Goal: Task Accomplishment & Management: Use online tool/utility

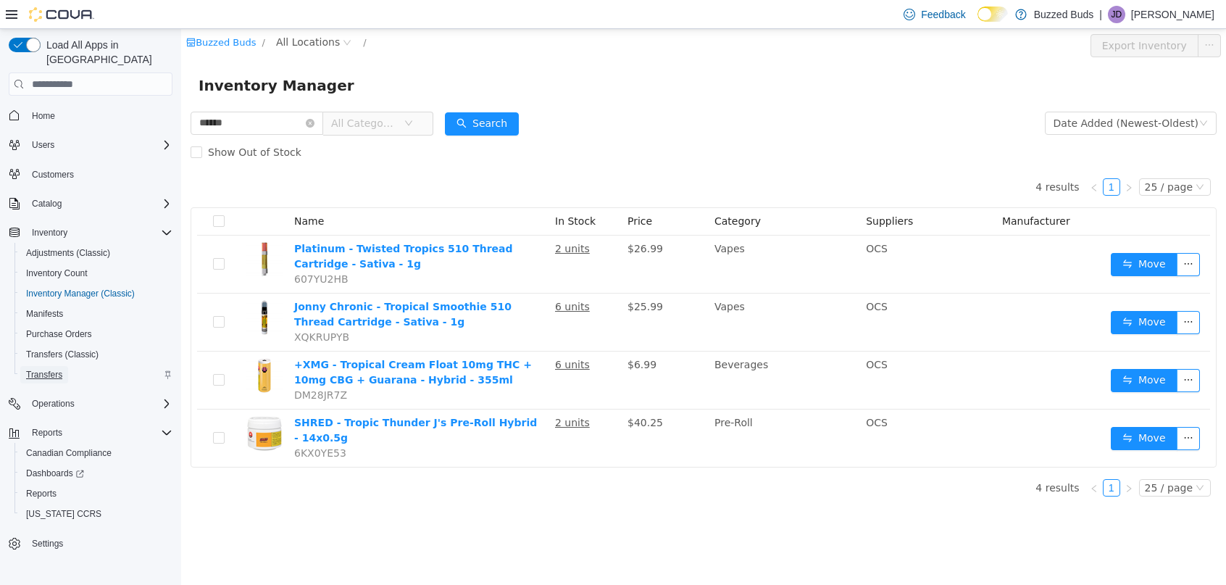
click at [49, 369] on span "Transfers" at bounding box center [44, 375] width 36 height 12
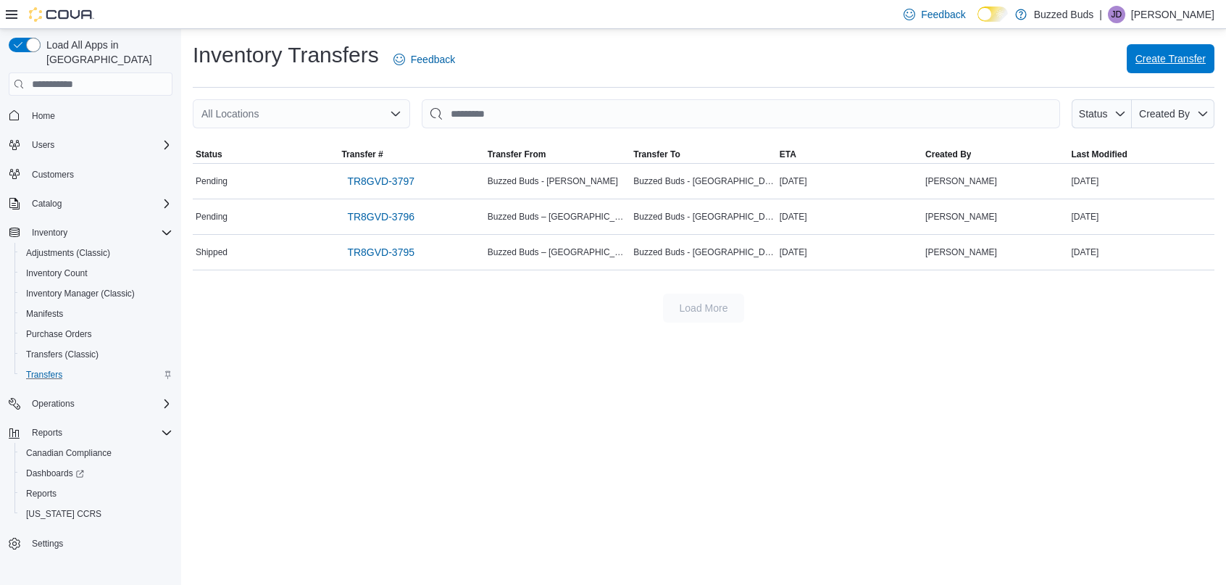
click at [1162, 62] on span "Create Transfer" at bounding box center [1171, 58] width 70 height 14
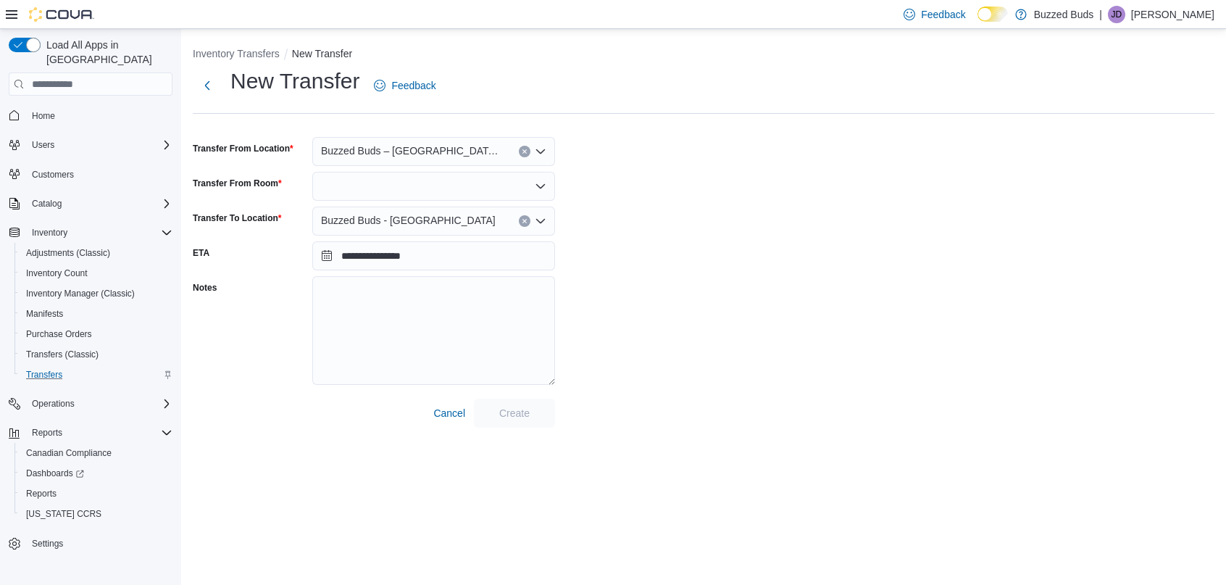
click at [400, 194] on div at bounding box center [433, 186] width 243 height 29
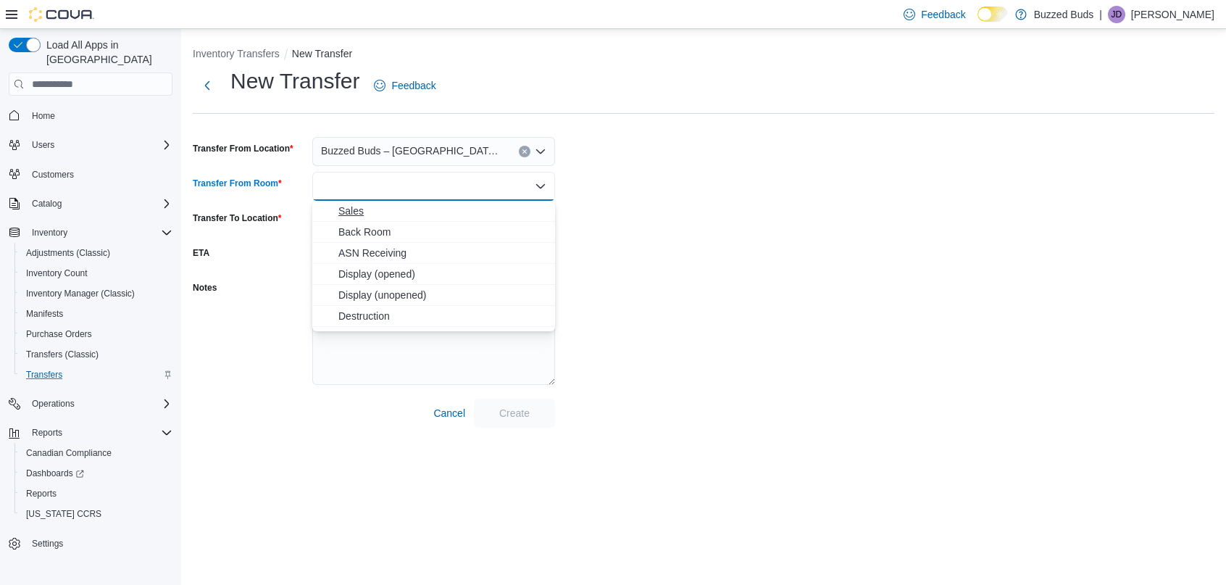
click at [386, 206] on span "Sales" at bounding box center [442, 211] width 208 height 14
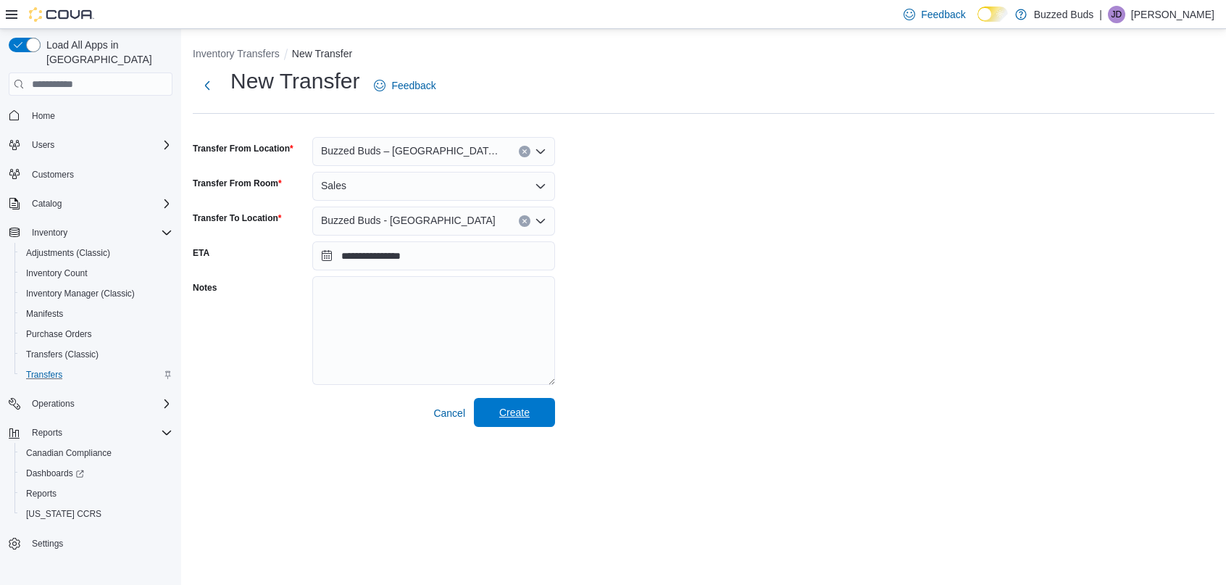
click at [509, 410] on span "Create" at bounding box center [514, 412] width 30 height 14
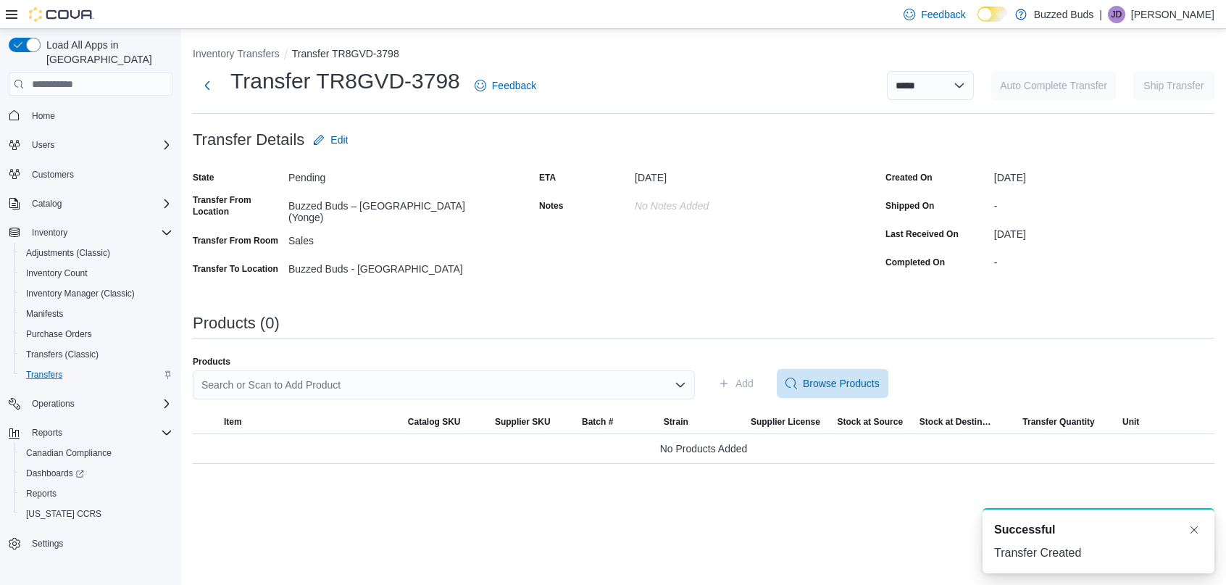
click at [337, 385] on div "Search or Scan to Add Product" at bounding box center [444, 384] width 502 height 29
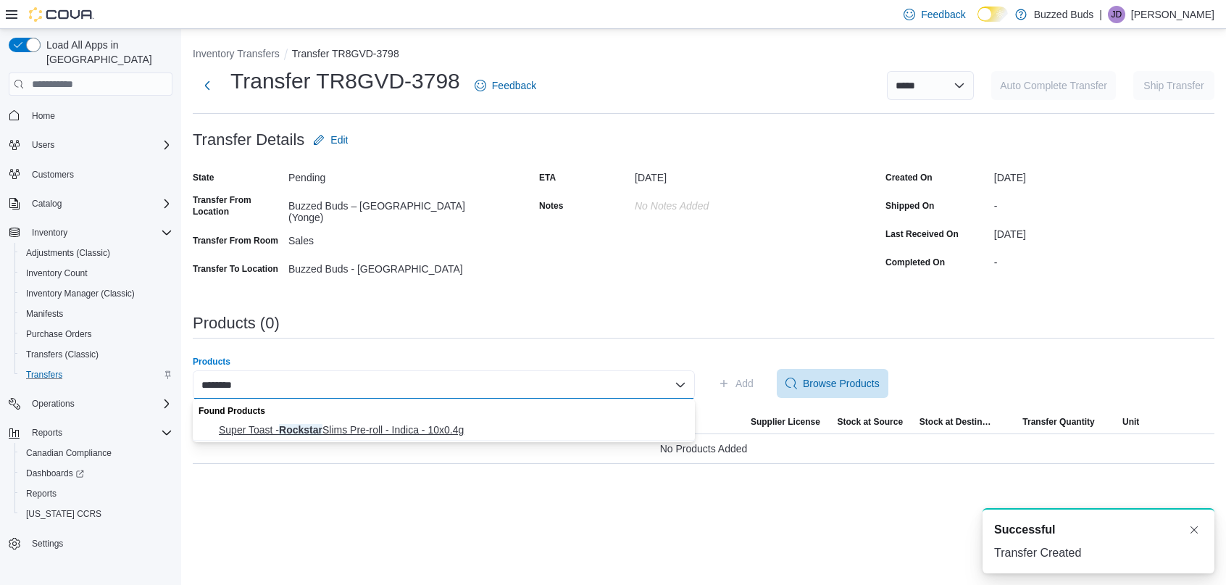
type input "********"
click at [352, 431] on span "Super Toast - Rockstar Slims Pre-roll - Indica - 10x0.4g" at bounding box center [453, 430] width 468 height 14
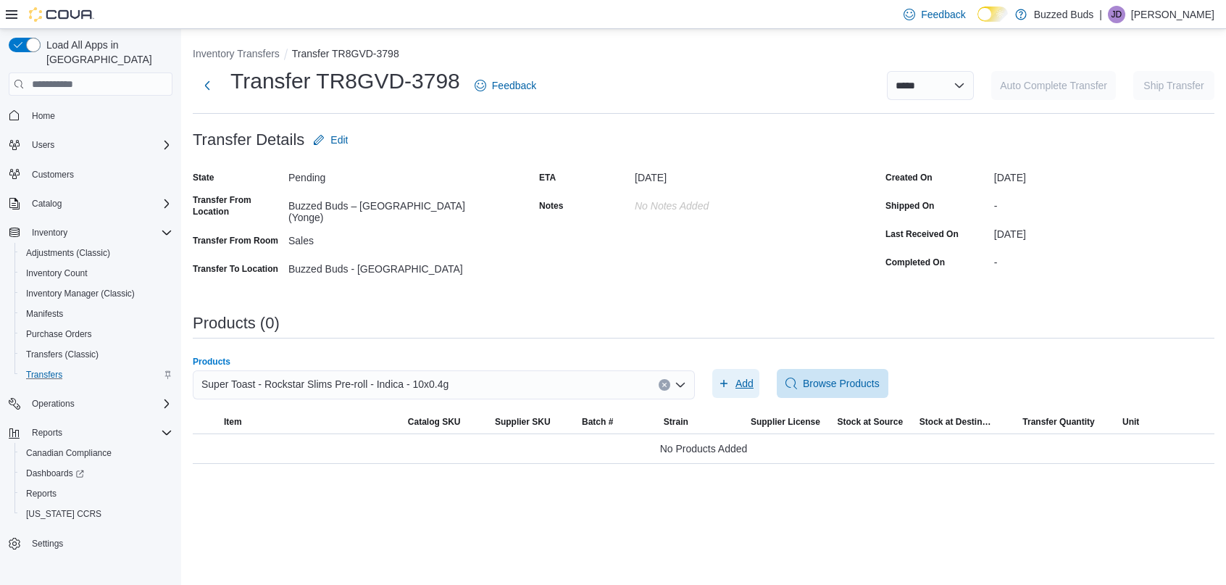
click at [744, 389] on span "Add" at bounding box center [745, 383] width 18 height 14
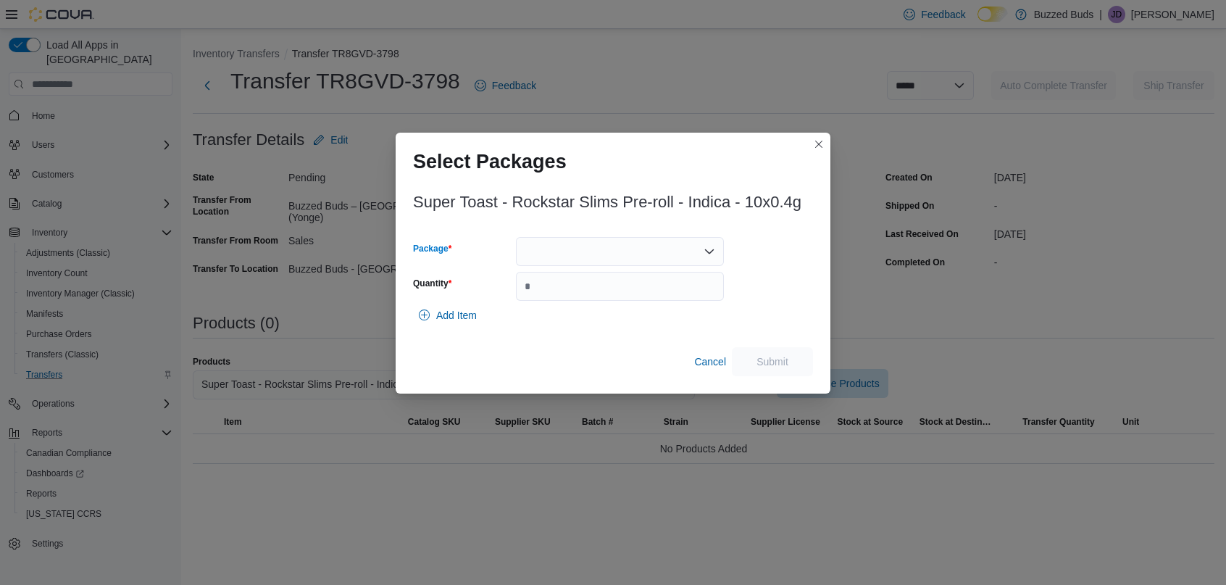
click at [628, 238] on div at bounding box center [620, 251] width 208 height 29
click at [461, 312] on span "Add Item" at bounding box center [456, 315] width 41 height 14
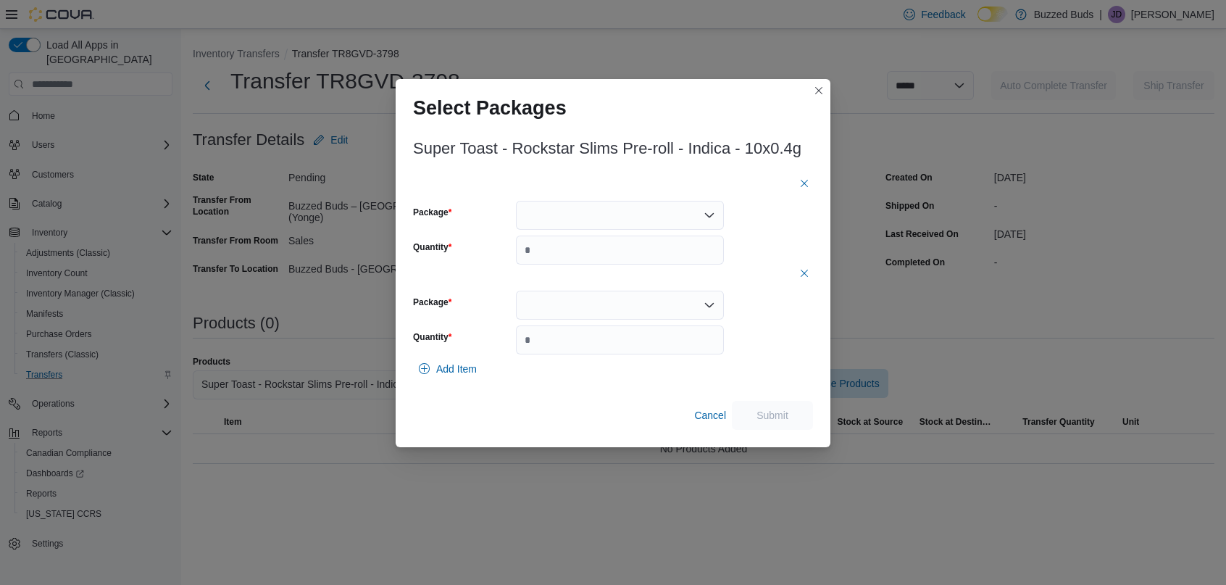
click at [548, 219] on div at bounding box center [620, 215] width 208 height 29
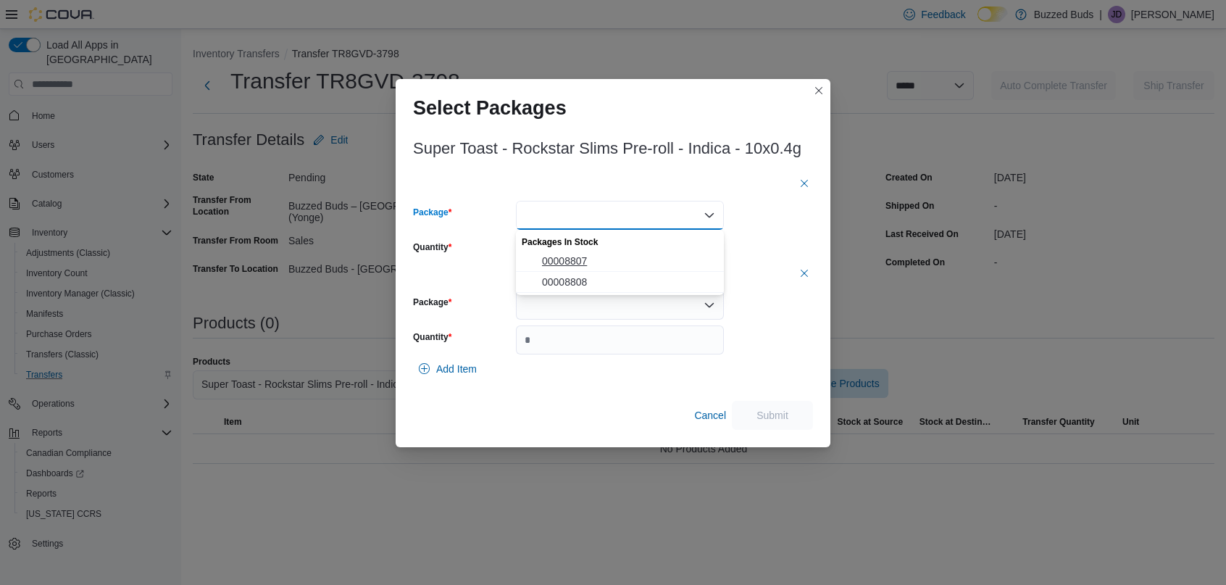
click at [562, 262] on span "00008807" at bounding box center [628, 261] width 173 height 14
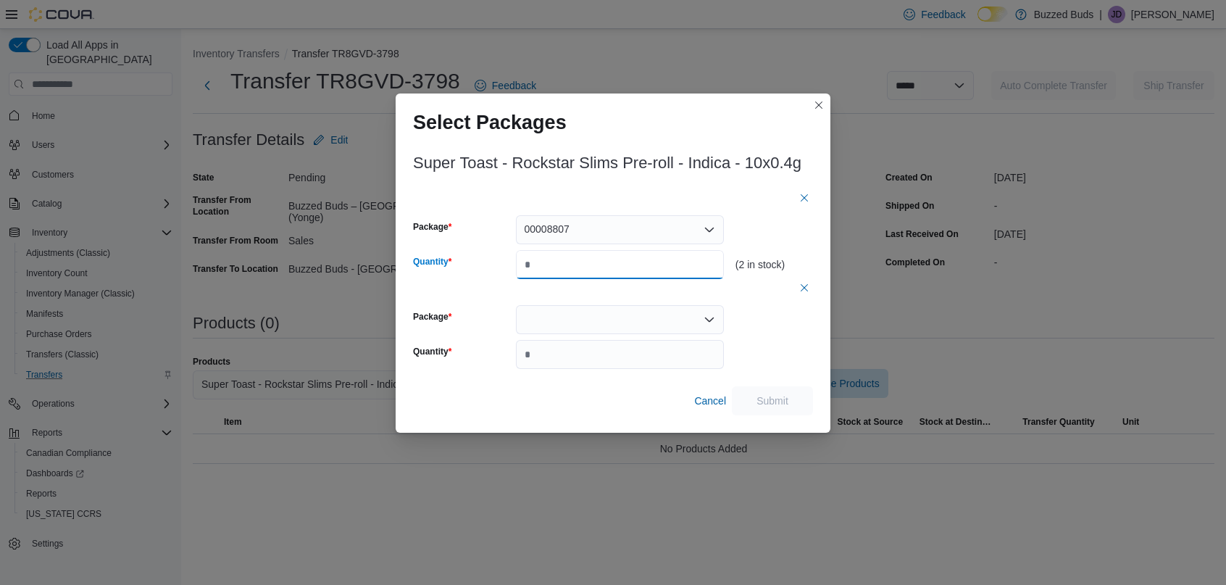
click at [570, 265] on input "Quantity" at bounding box center [620, 264] width 208 height 29
type input "*"
click at [585, 317] on div at bounding box center [620, 319] width 208 height 29
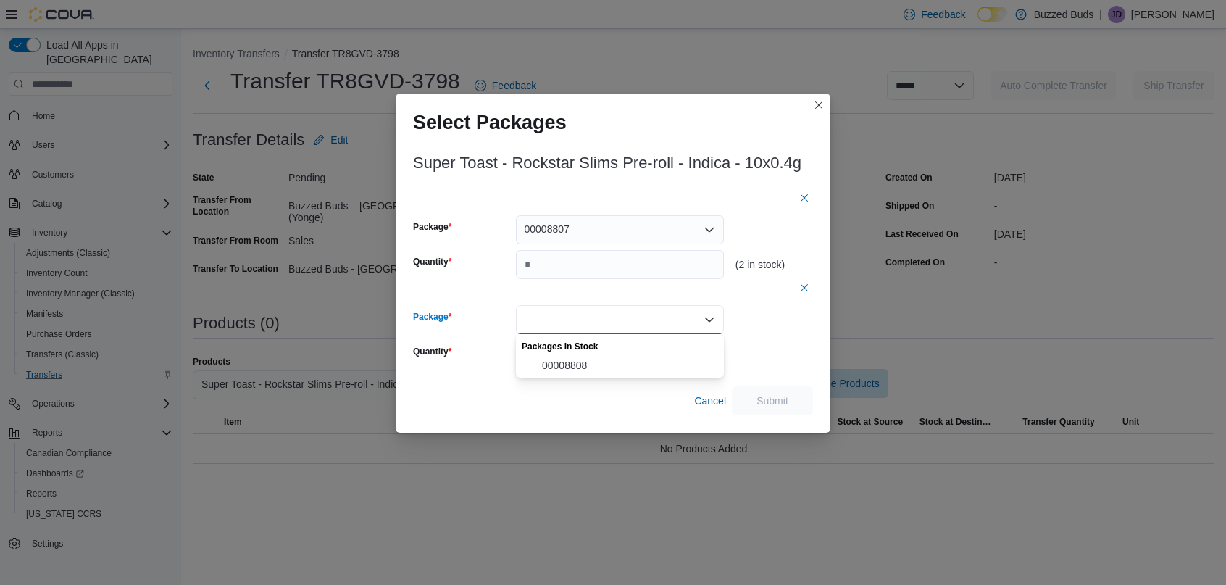
click at [576, 367] on span "00008808" at bounding box center [628, 365] width 173 height 14
click at [554, 355] on input "*" at bounding box center [620, 354] width 208 height 29
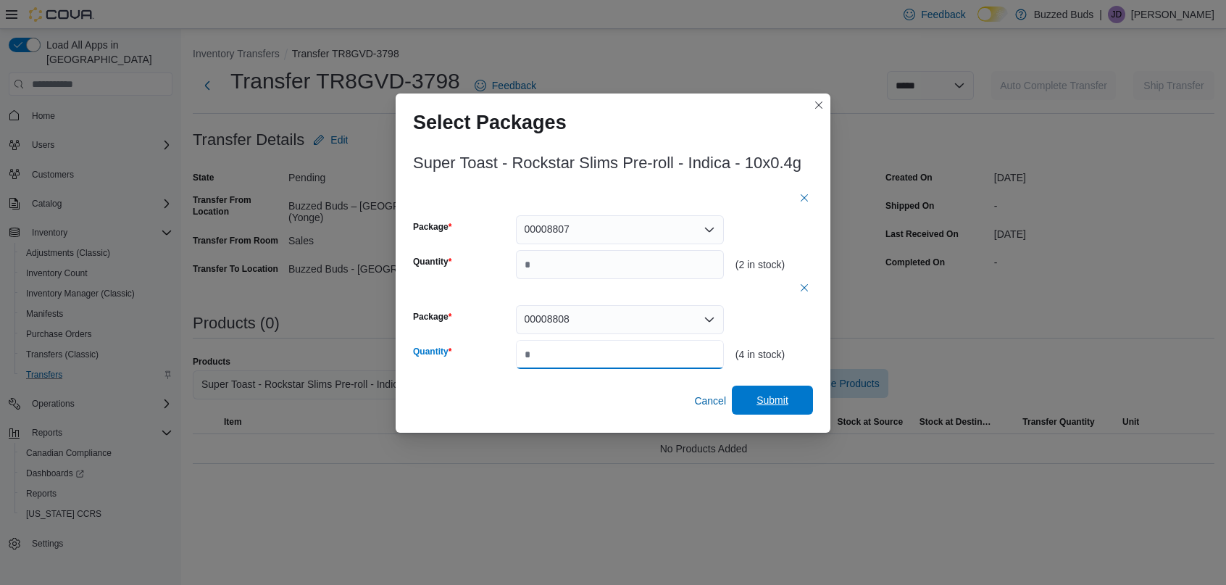
type input "*"
click at [760, 396] on span "Submit" at bounding box center [773, 400] width 32 height 14
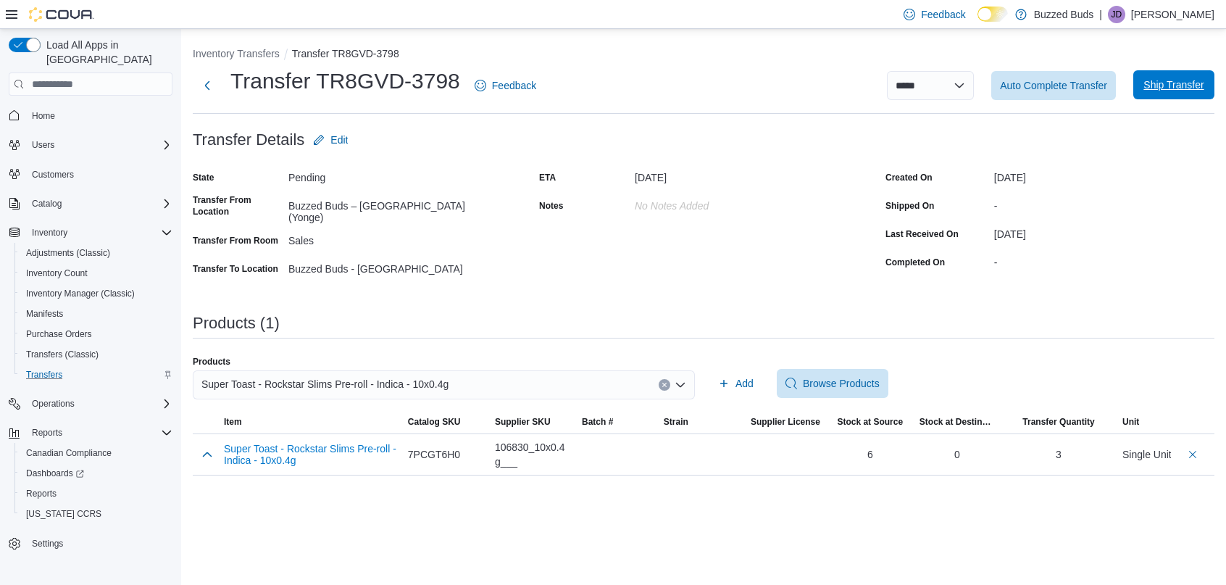
click at [1168, 83] on span "Ship Transfer" at bounding box center [1174, 85] width 60 height 14
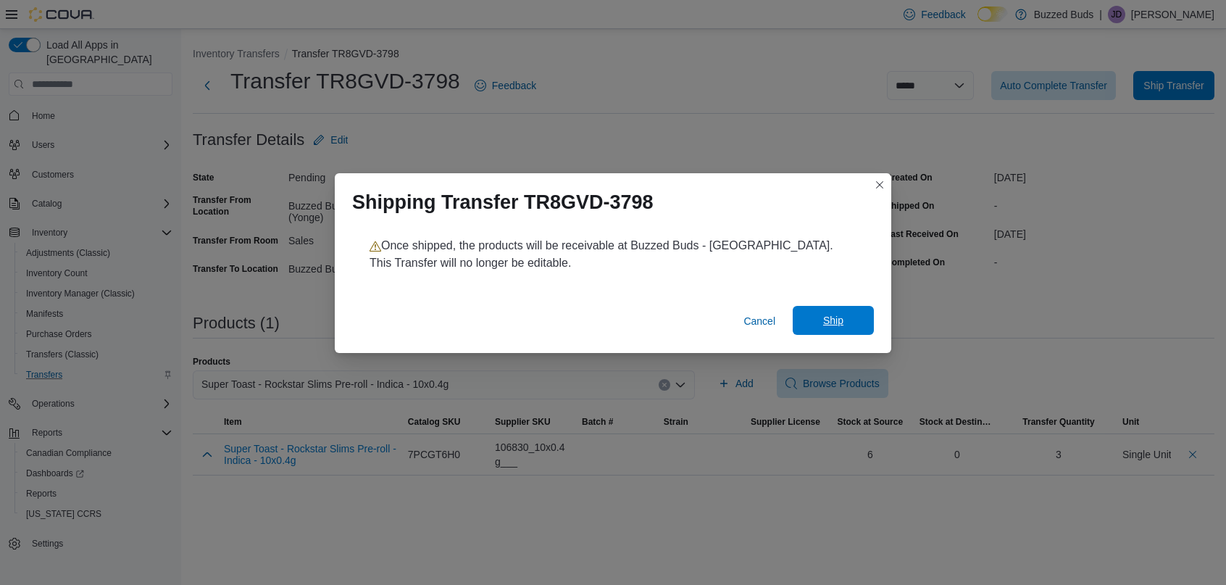
click at [835, 323] on span "Ship" at bounding box center [833, 320] width 20 height 14
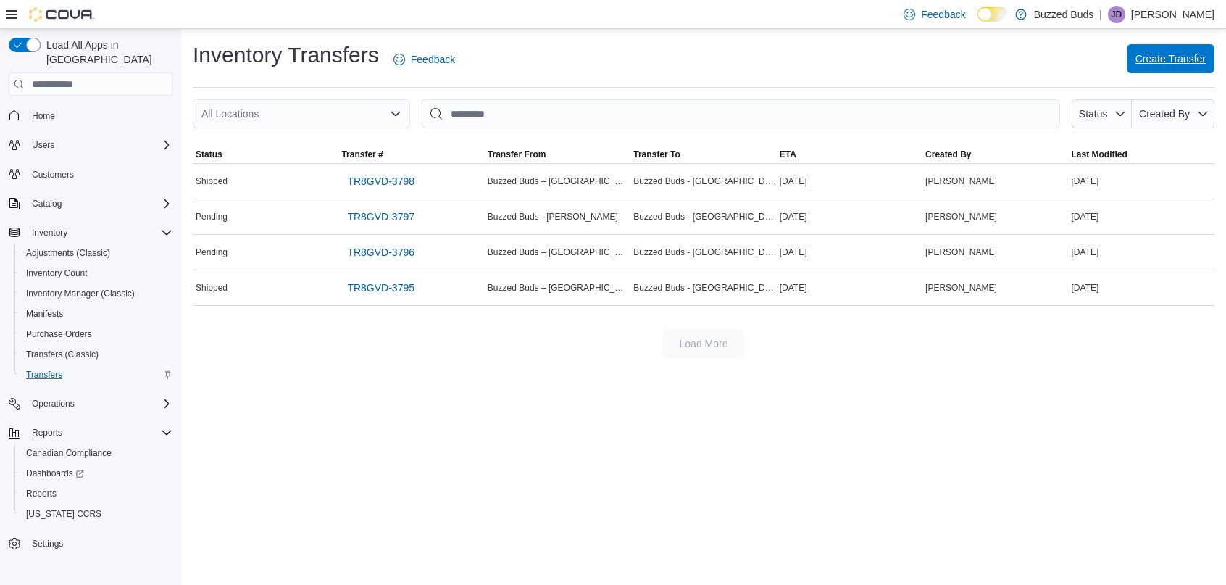
click at [1168, 63] on span "Create Transfer" at bounding box center [1171, 58] width 70 height 14
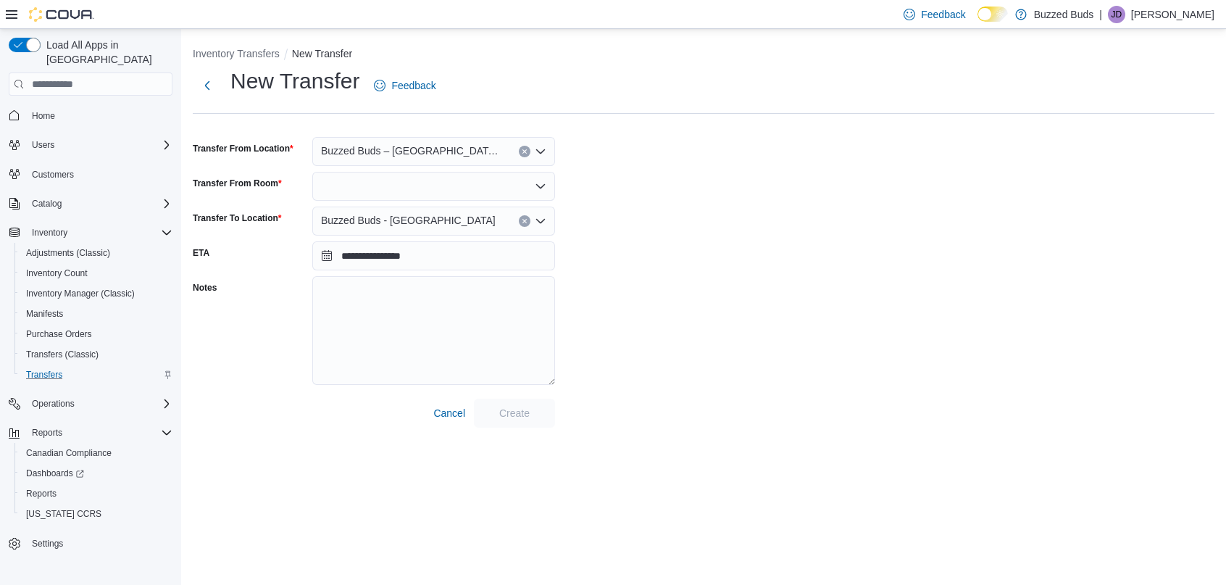
click at [440, 224] on span "Buzzed Buds - [GEOGRAPHIC_DATA]" at bounding box center [408, 220] width 175 height 17
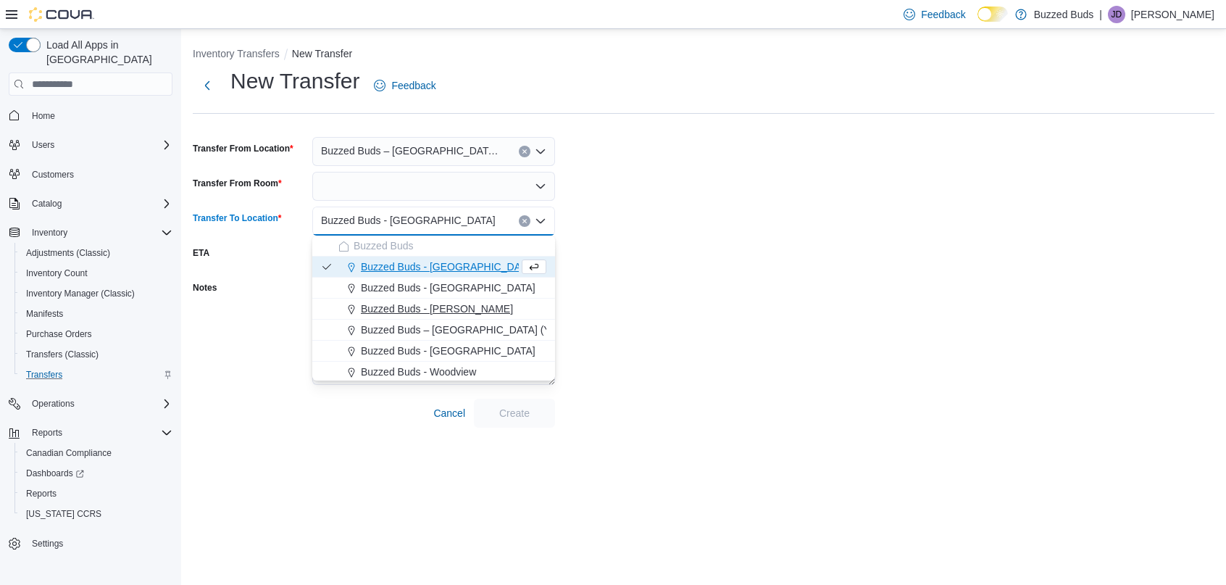
click at [452, 307] on span "Buzzed Buds - [PERSON_NAME]" at bounding box center [437, 309] width 152 height 14
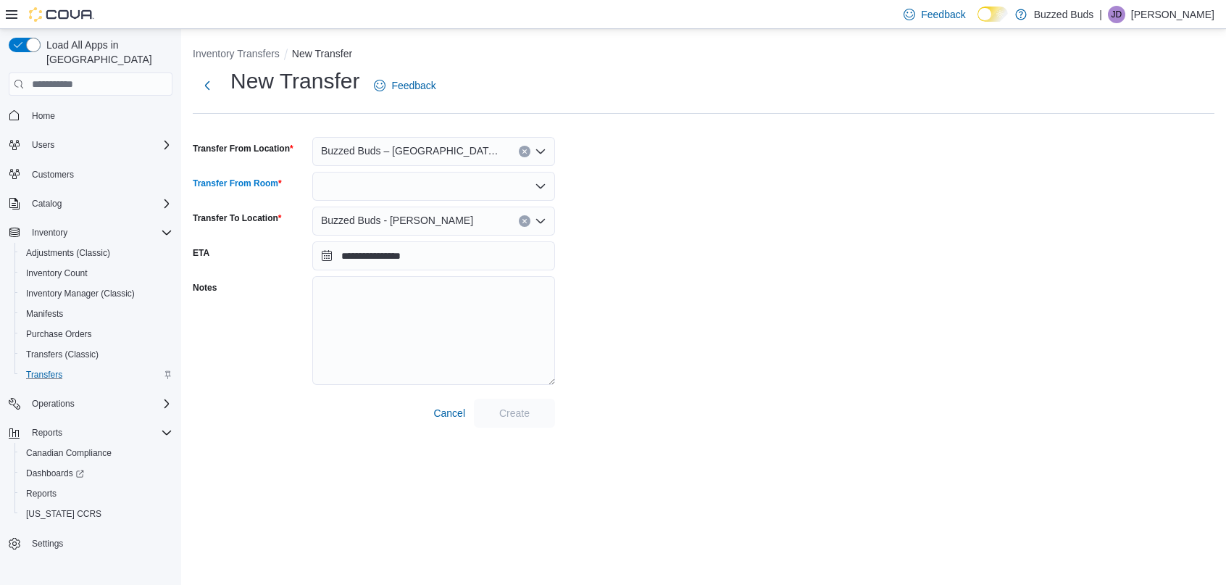
click at [383, 186] on div at bounding box center [433, 186] width 243 height 29
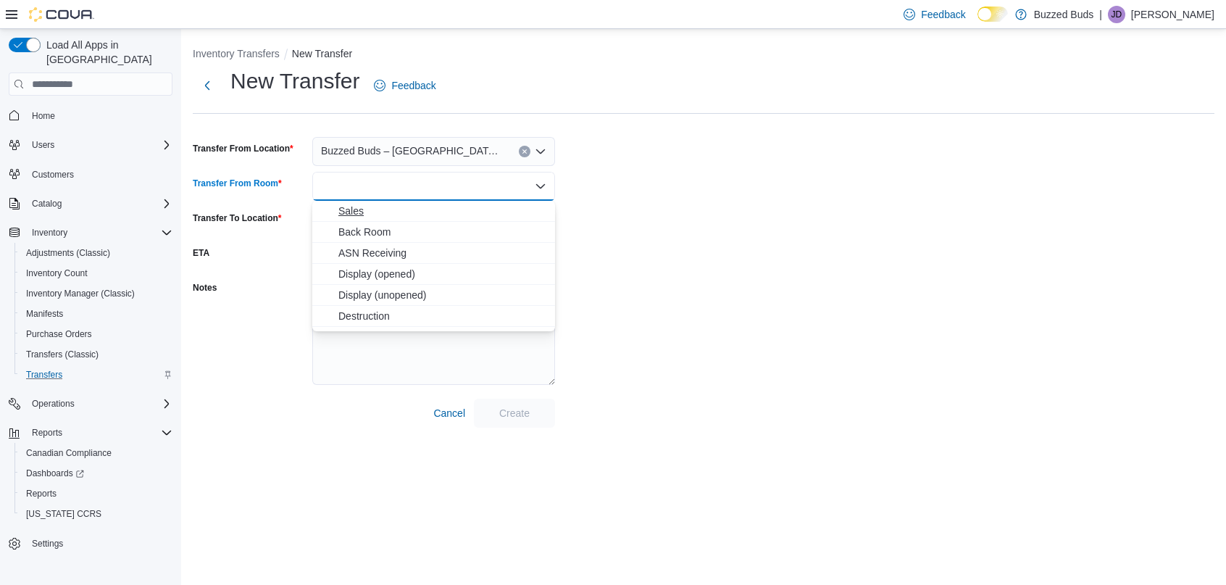
click at [375, 214] on span "Sales" at bounding box center [442, 211] width 208 height 14
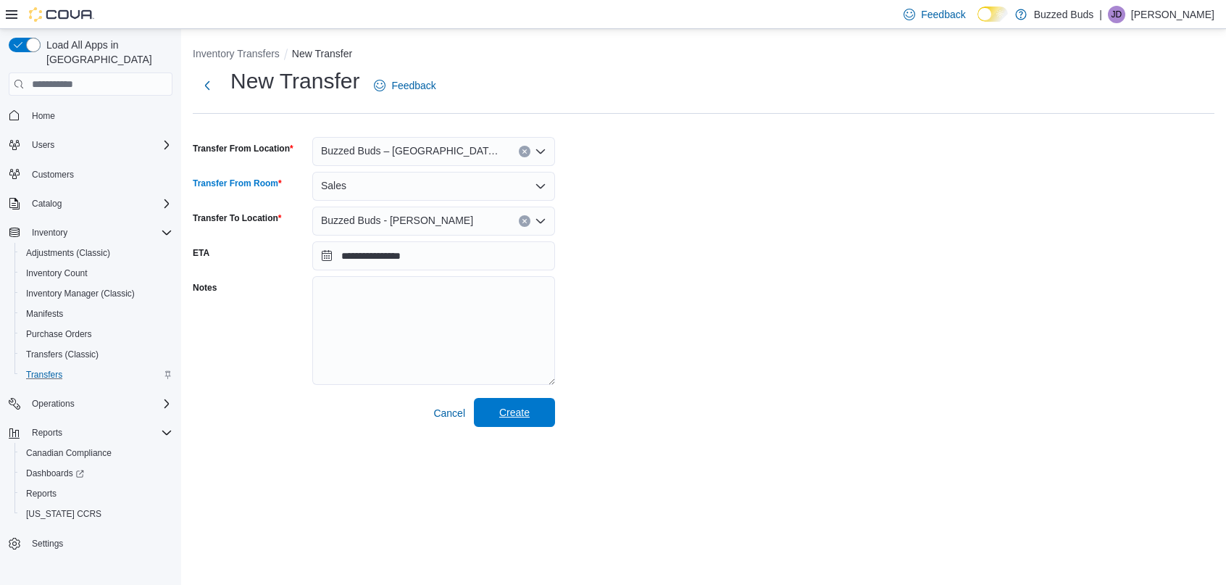
click at [503, 412] on span "Create" at bounding box center [514, 412] width 30 height 14
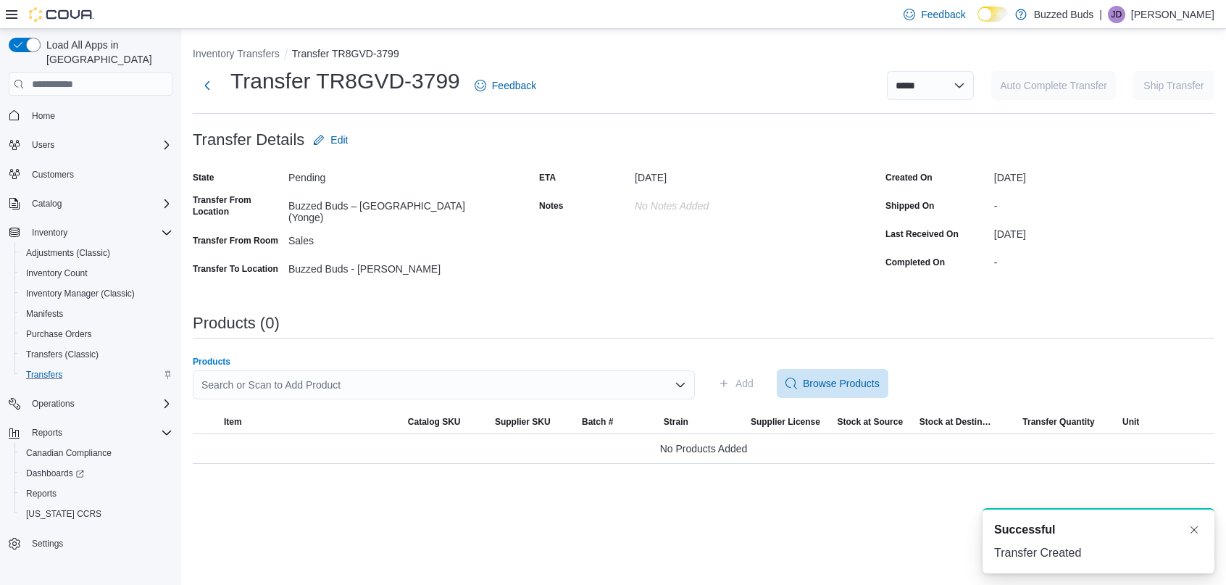
click at [300, 384] on div "Search or Scan to Add Product" at bounding box center [444, 384] width 502 height 29
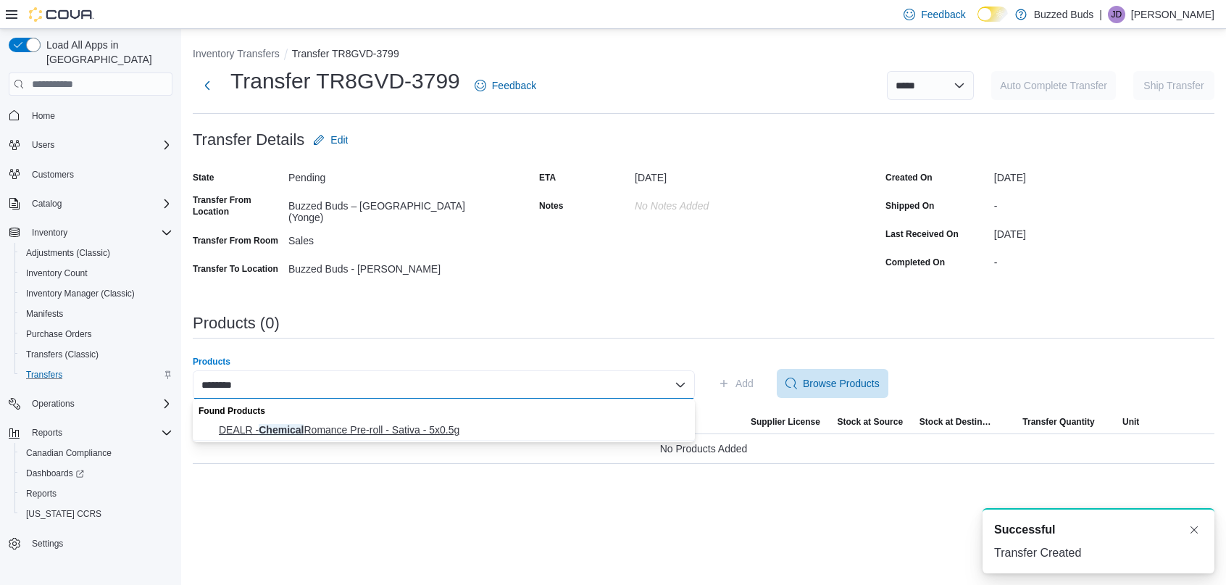
type input "********"
click at [286, 425] on span "DEALR - Chemical Romance Pre-roll - Sativa - 5x0.5g" at bounding box center [453, 430] width 468 height 14
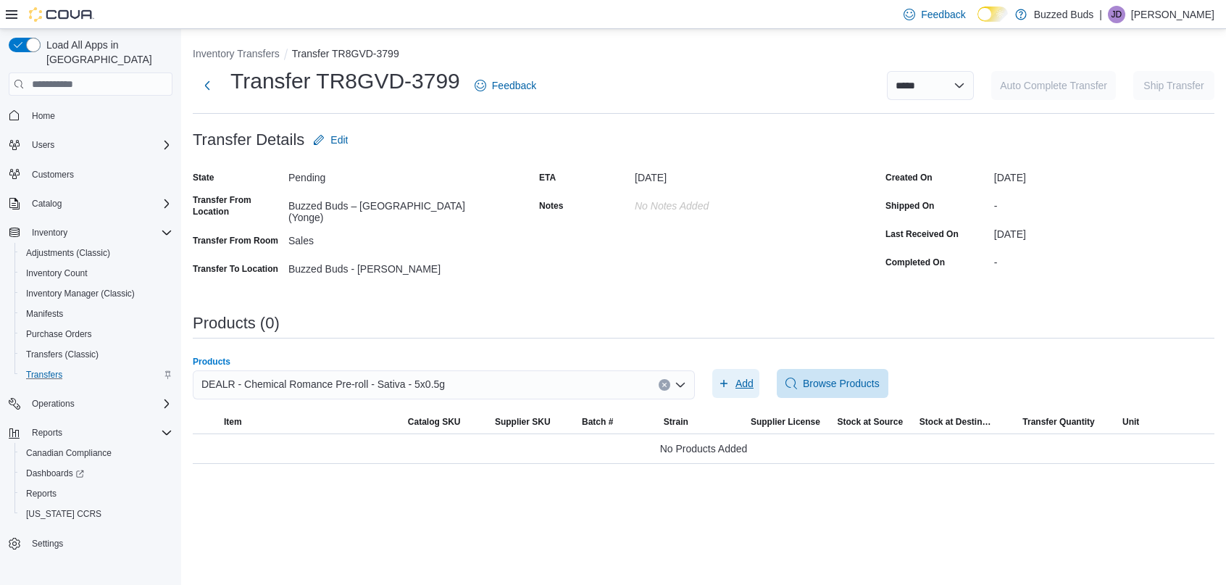
click at [741, 383] on span "Add" at bounding box center [745, 383] width 18 height 14
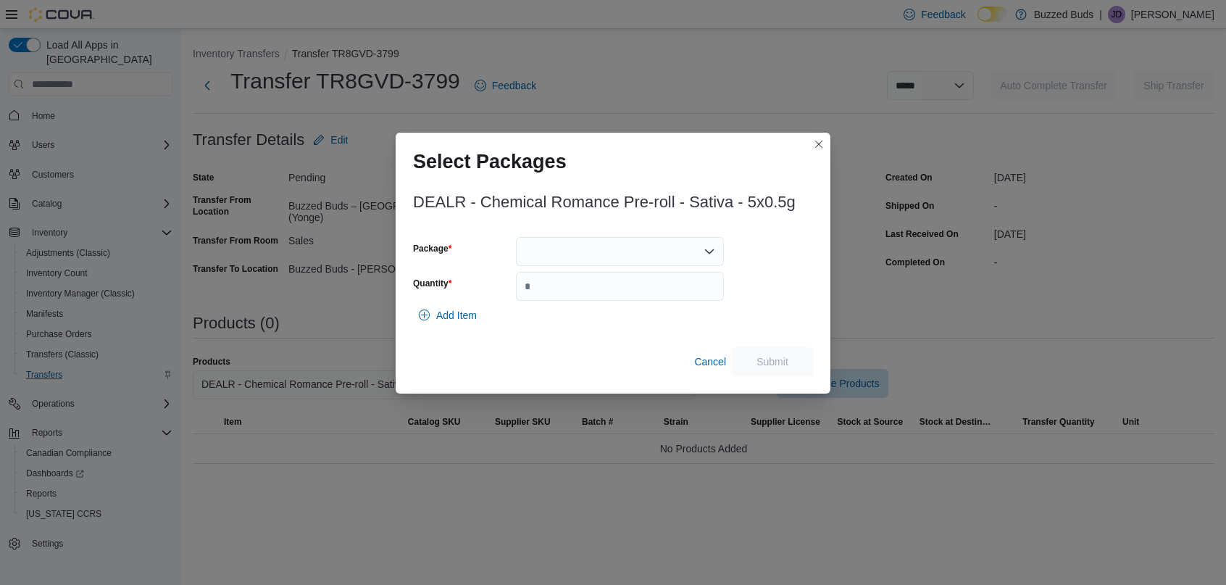
click at [614, 259] on div at bounding box center [620, 251] width 208 height 29
click at [605, 285] on div "Packages In Stock" at bounding box center [620, 276] width 208 height 21
click at [605, 294] on span "PR[DATE].101" at bounding box center [628, 297] width 173 height 14
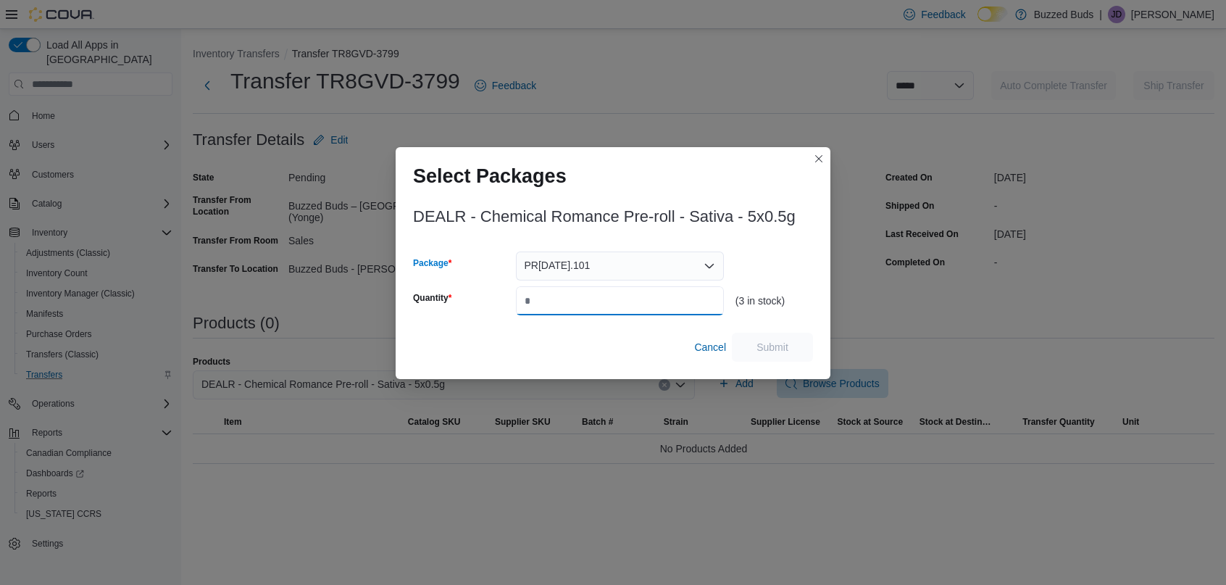
click at [578, 305] on input "Quantity" at bounding box center [620, 300] width 208 height 29
type input "*"
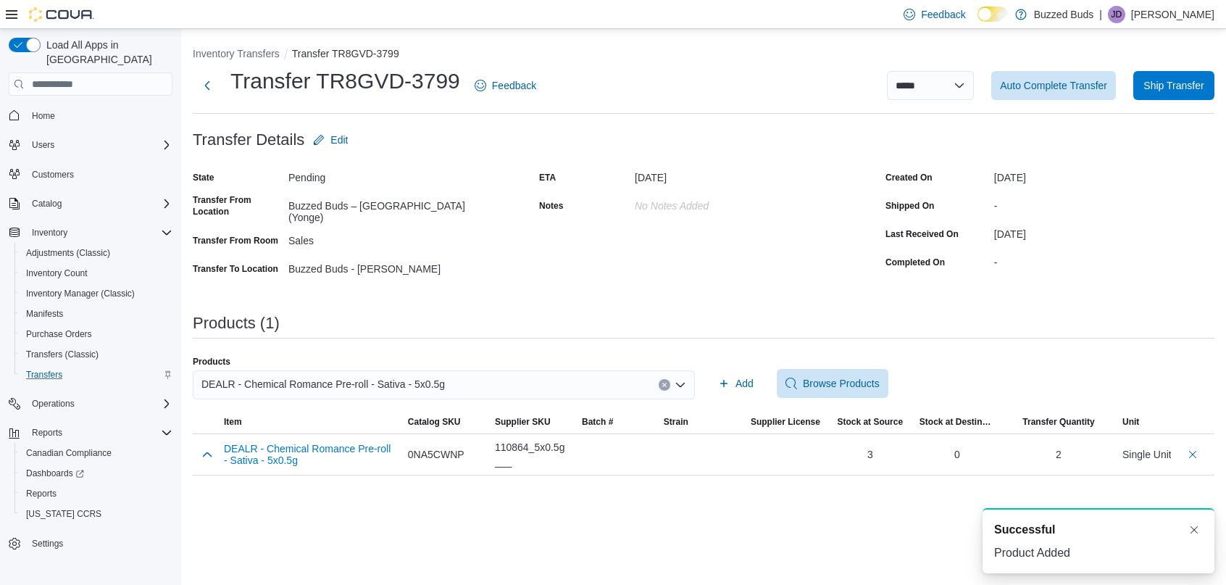
click at [665, 387] on button "Clear input" at bounding box center [665, 385] width 12 height 12
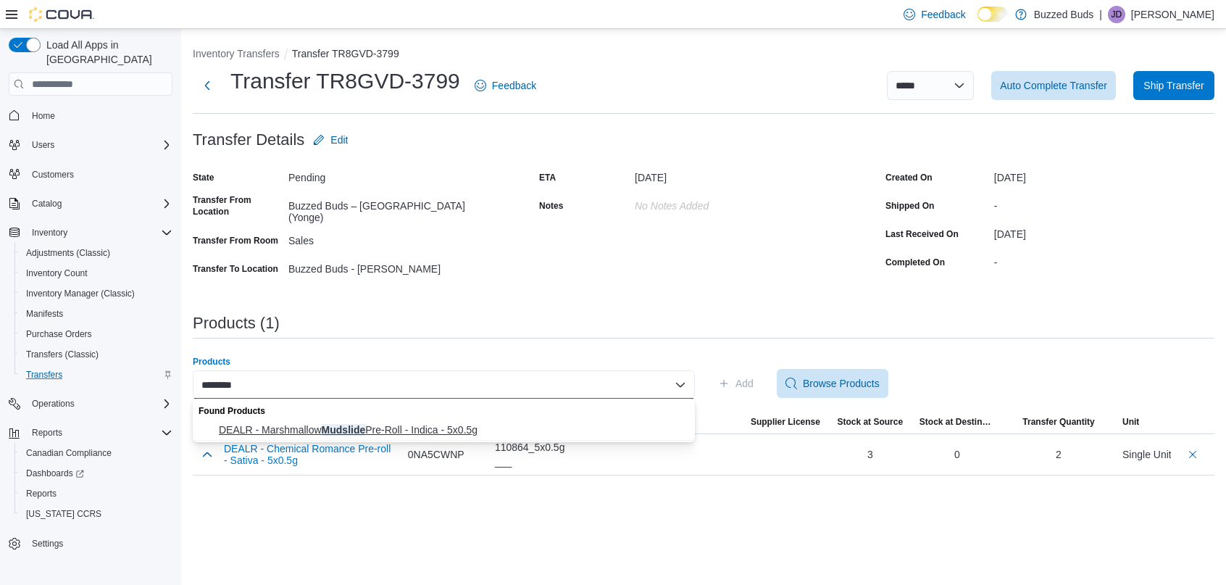
type input "********"
click at [491, 425] on span "DEALR - Marshmallow Mudslide Pre-Roll - Indica - 5x0.5g" at bounding box center [453, 430] width 468 height 14
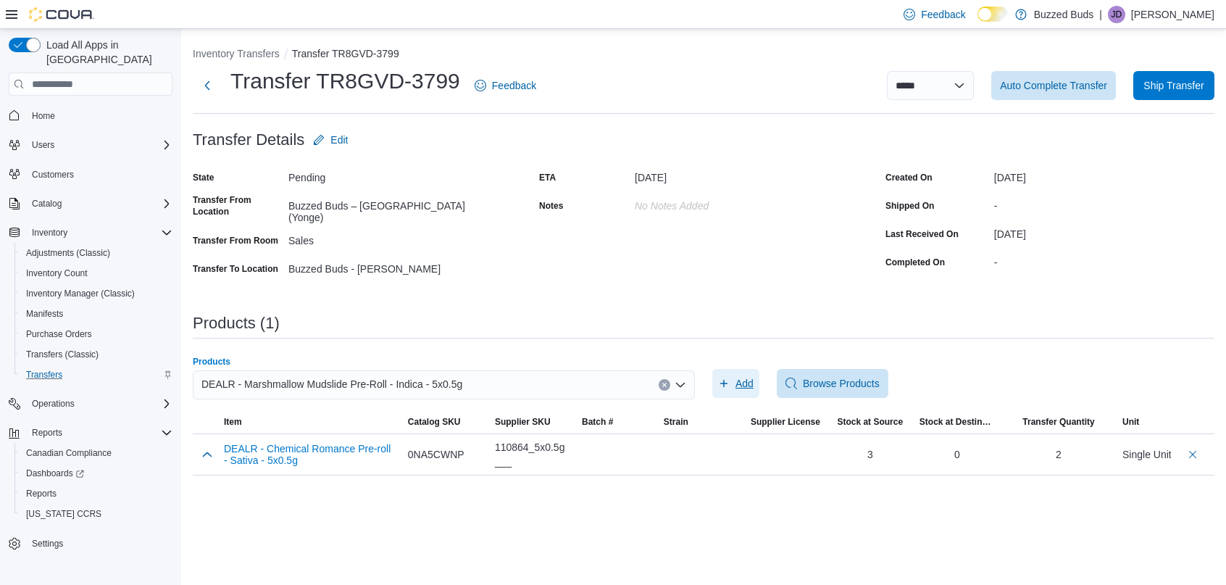
click at [721, 381] on icon "button" at bounding box center [724, 384] width 12 height 12
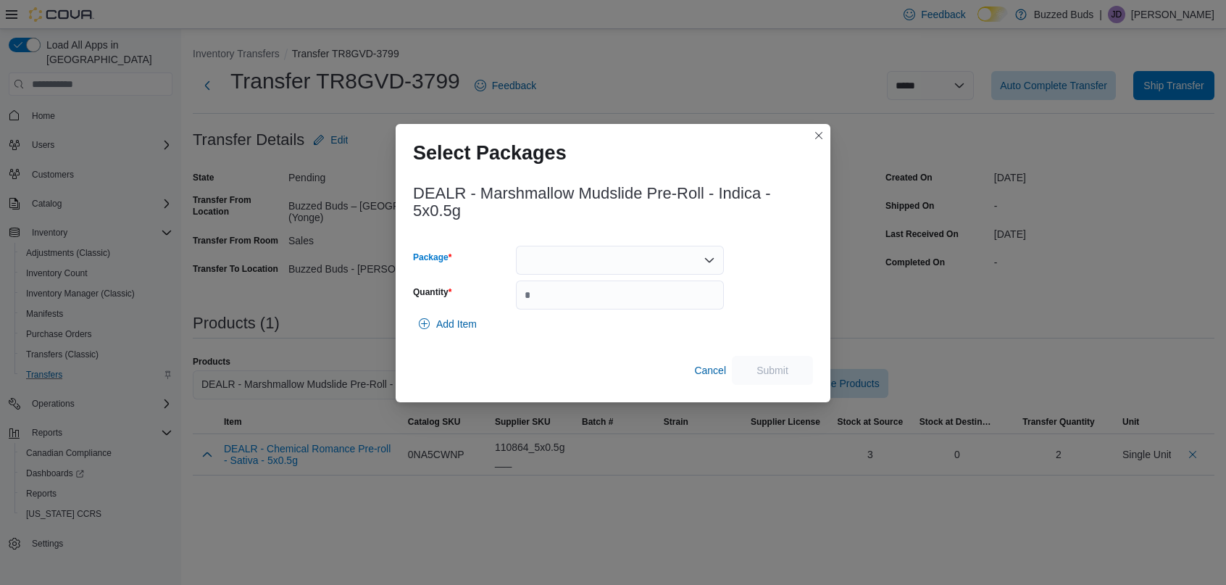
click at [641, 257] on div at bounding box center [620, 260] width 208 height 29
click at [629, 308] on span "PR[DATE].101" at bounding box center [628, 306] width 173 height 14
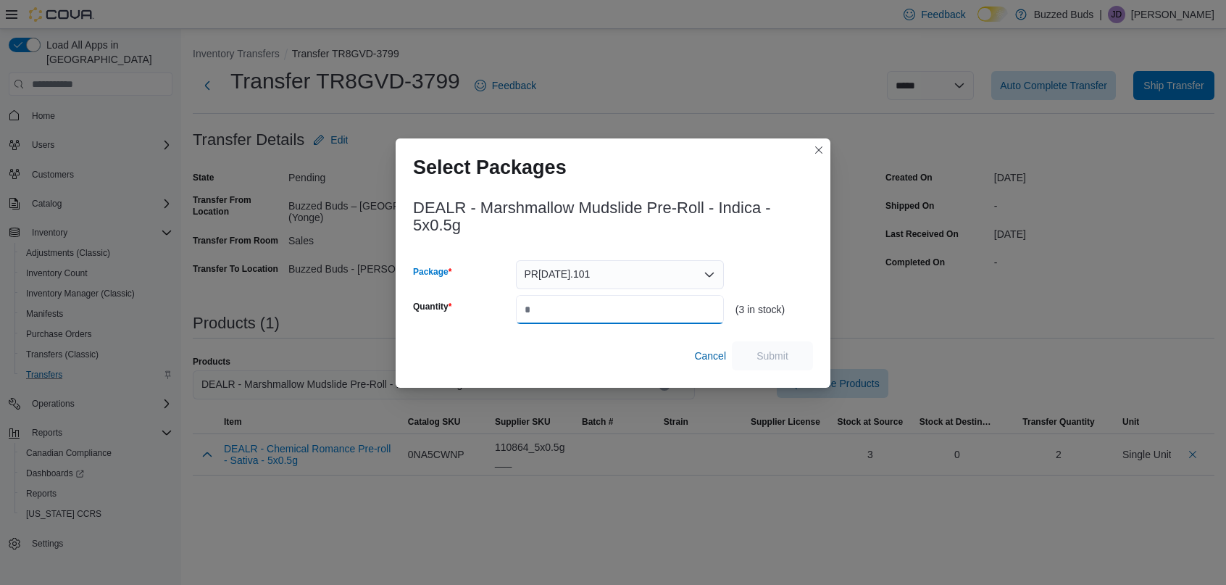
click at [596, 310] on input "Quantity" at bounding box center [620, 309] width 208 height 29
type input "*"
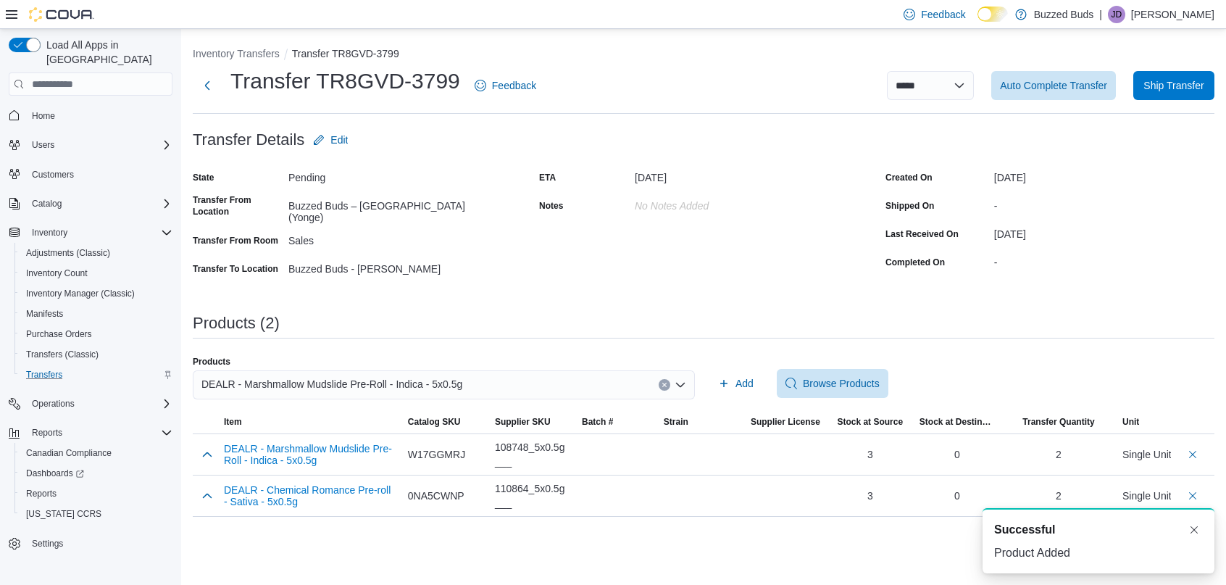
click at [662, 383] on icon "Clear input" at bounding box center [665, 385] width 6 height 6
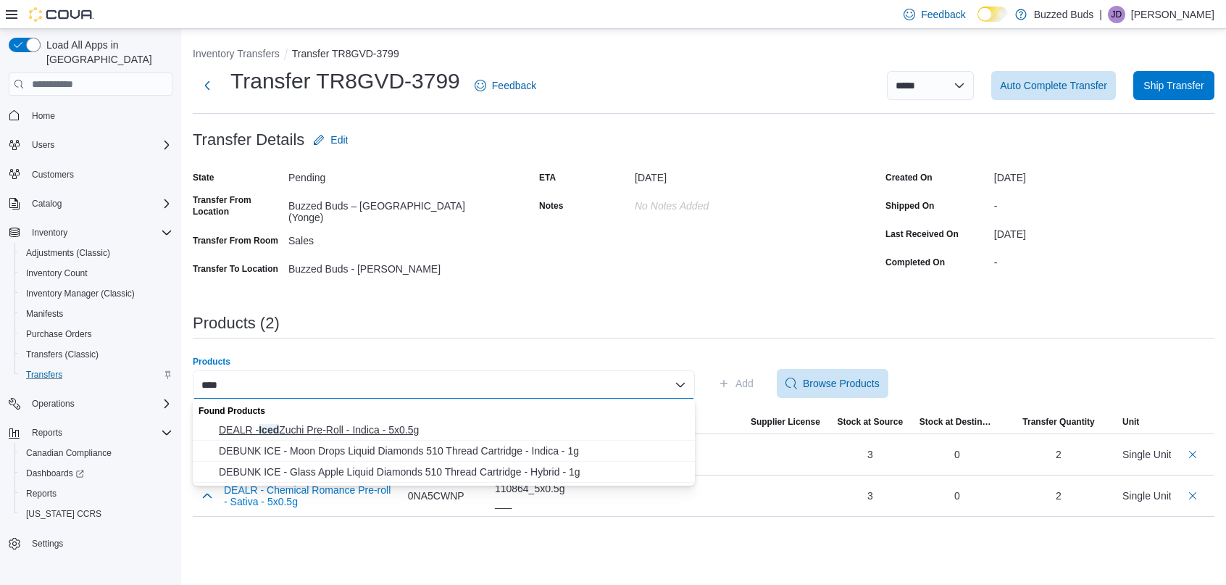
type input "****"
click at [370, 433] on span "DEALR - Iced Zuchi Pre-Roll - Indica - 5x0.5g" at bounding box center [453, 430] width 468 height 14
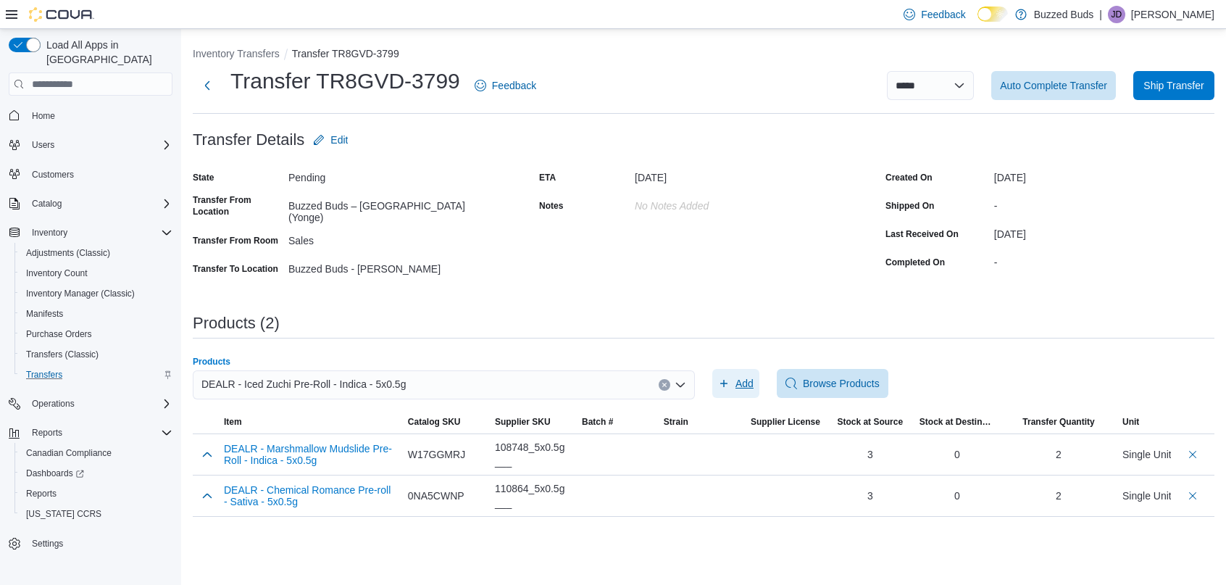
click at [744, 381] on span "Add" at bounding box center [745, 383] width 18 height 14
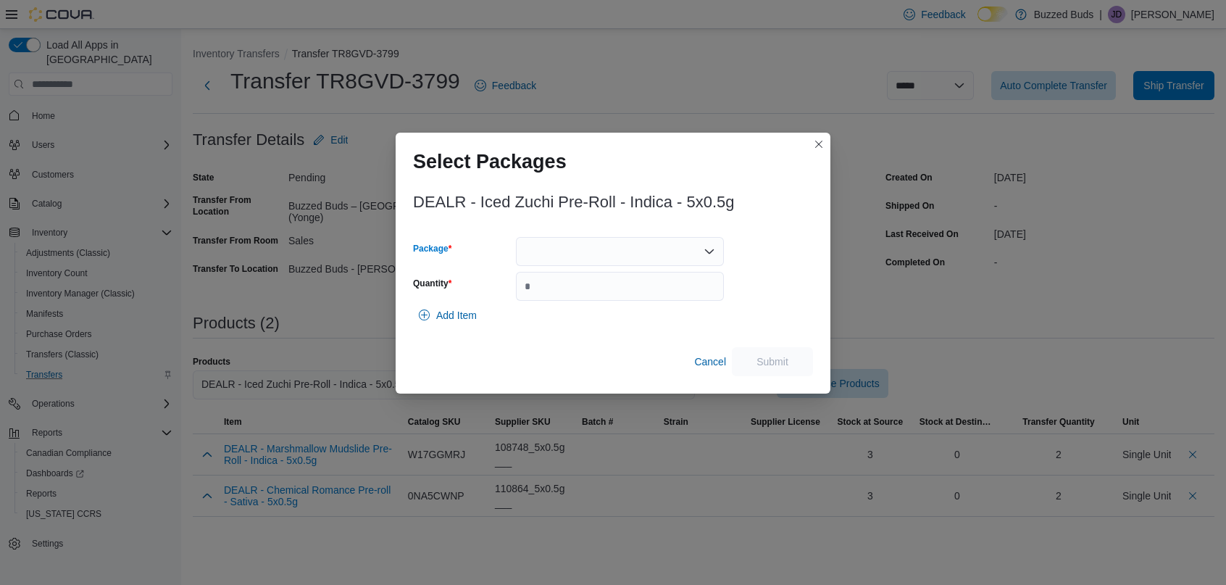
click at [655, 255] on div at bounding box center [620, 251] width 208 height 29
click at [634, 294] on span "PR[DATE].105" at bounding box center [628, 297] width 173 height 14
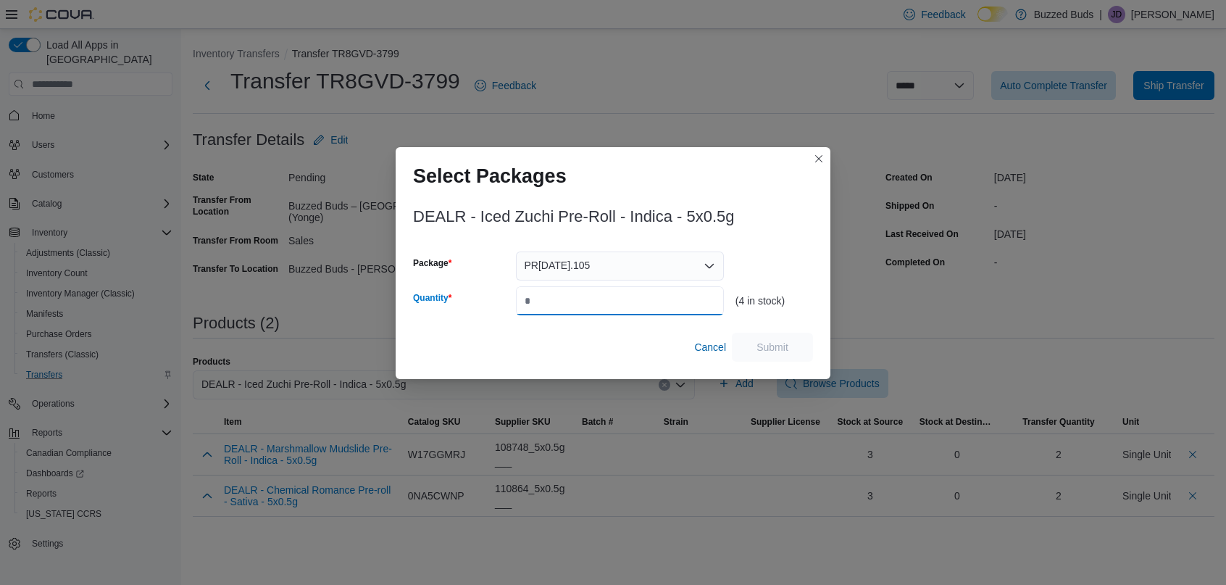
click at [587, 292] on input "Quantity" at bounding box center [620, 300] width 208 height 29
type input "*"
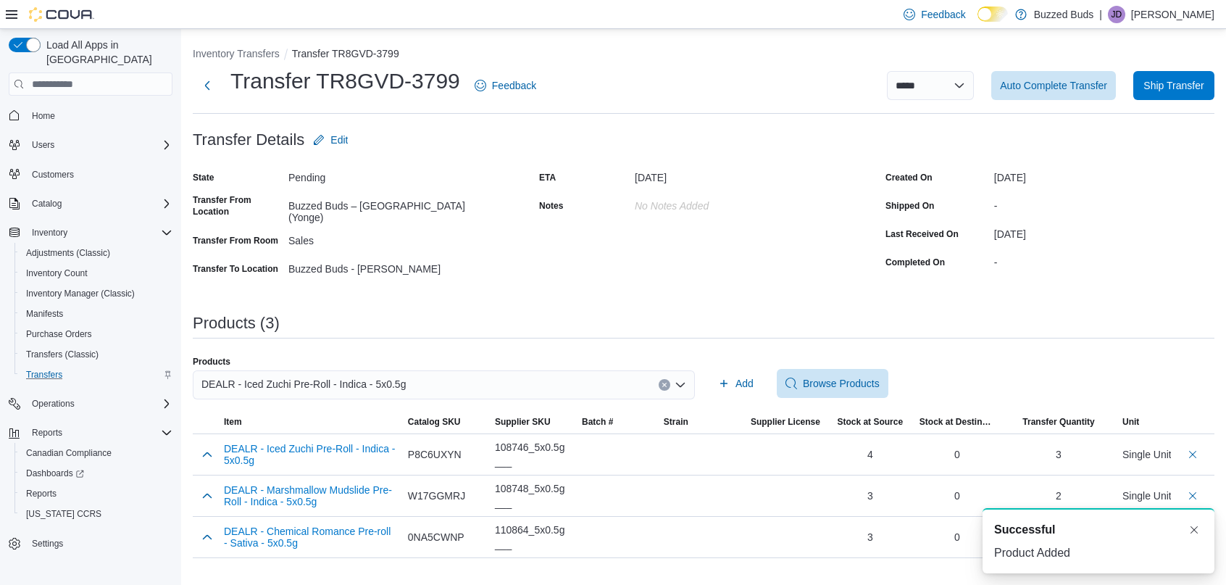
click at [662, 383] on icon "Clear input" at bounding box center [665, 385] width 6 height 6
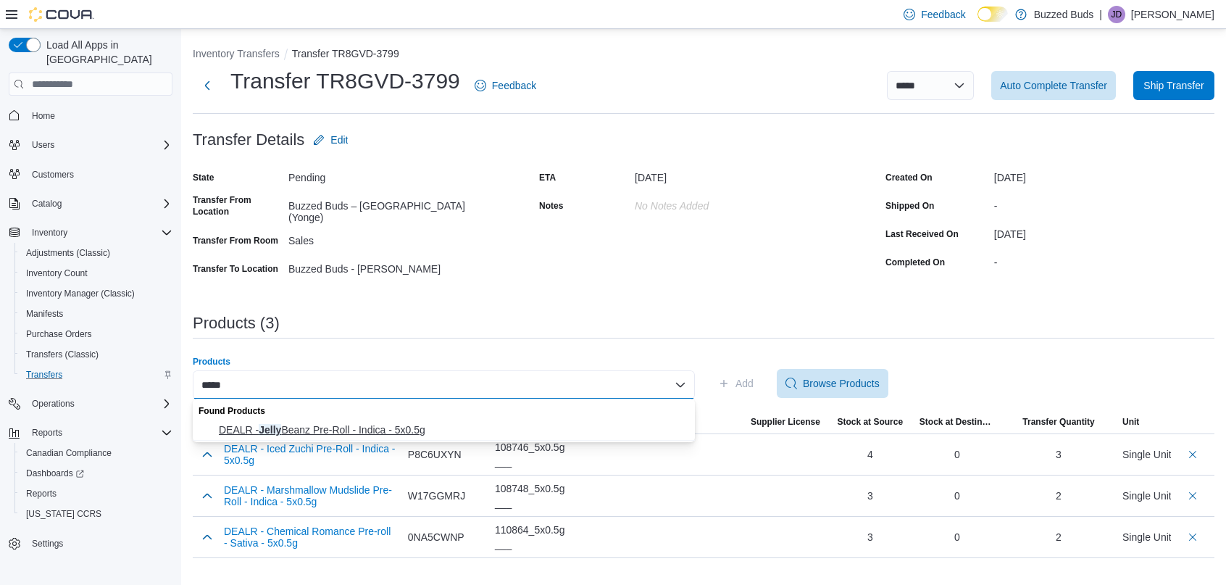
type input "*****"
click at [401, 425] on span "DEALR - Jelly Beanz Pre-Roll - Indica - 5x0.5g" at bounding box center [453, 430] width 468 height 14
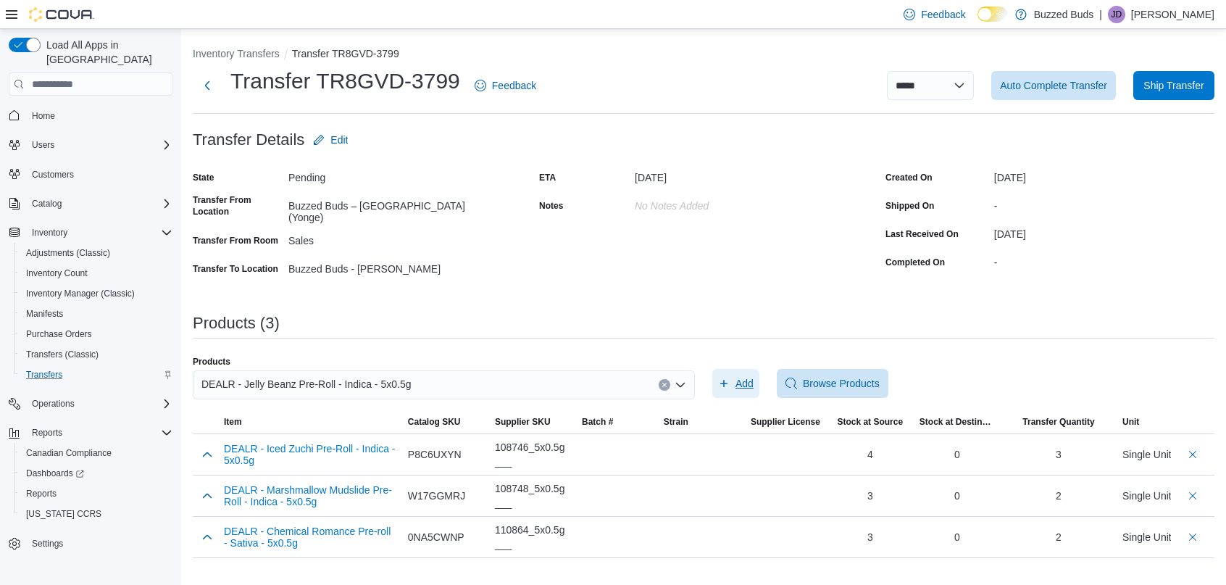
click at [739, 384] on span "Add" at bounding box center [745, 383] width 18 height 14
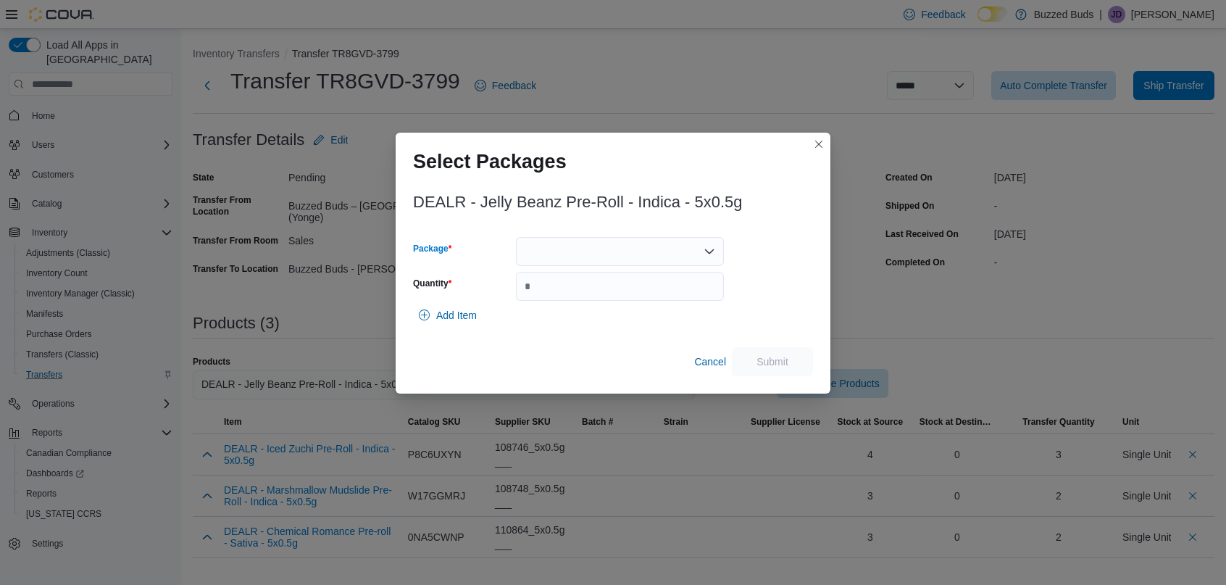
click at [547, 254] on div at bounding box center [620, 251] width 208 height 29
click at [554, 291] on span "PR[DATE].101" at bounding box center [628, 297] width 173 height 14
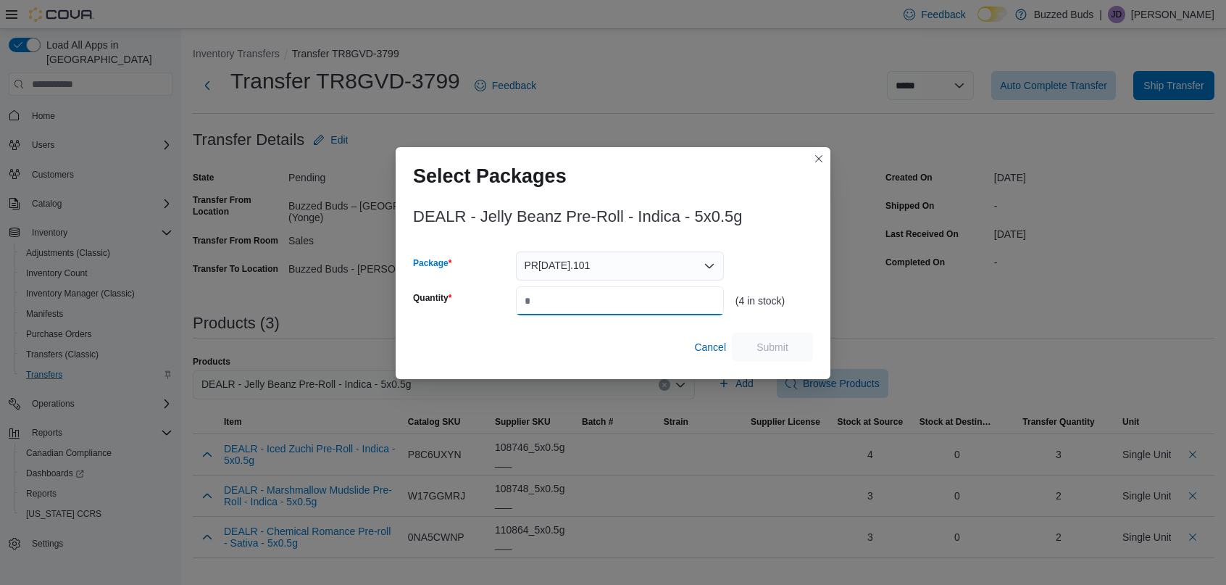
click at [572, 303] on input "Quantity" at bounding box center [620, 300] width 208 height 29
type input "*"
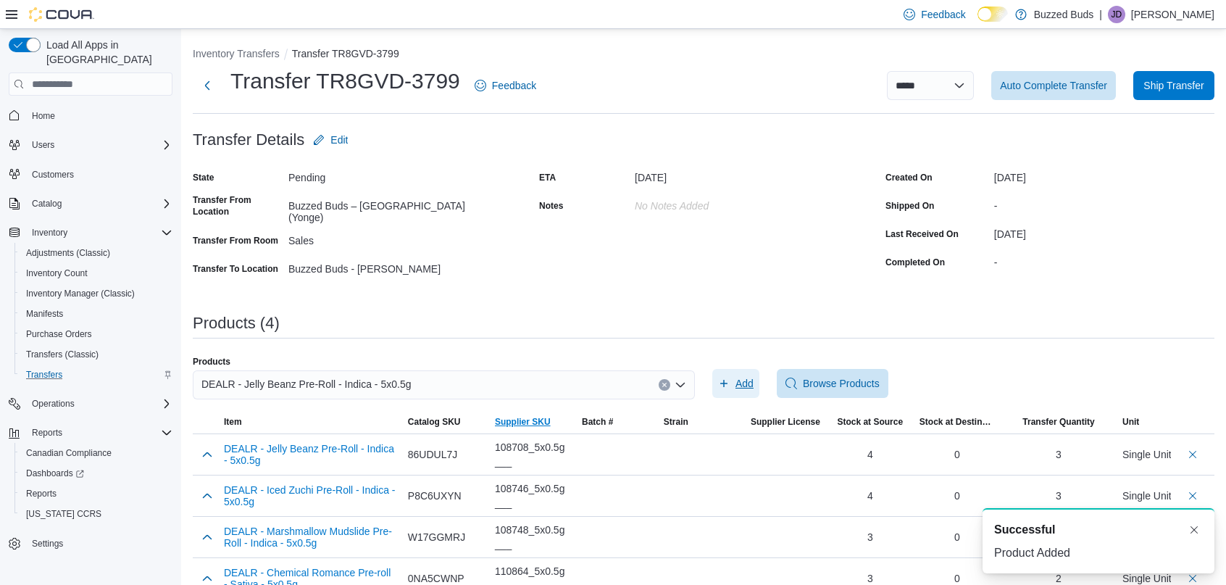
scroll to position [25, 0]
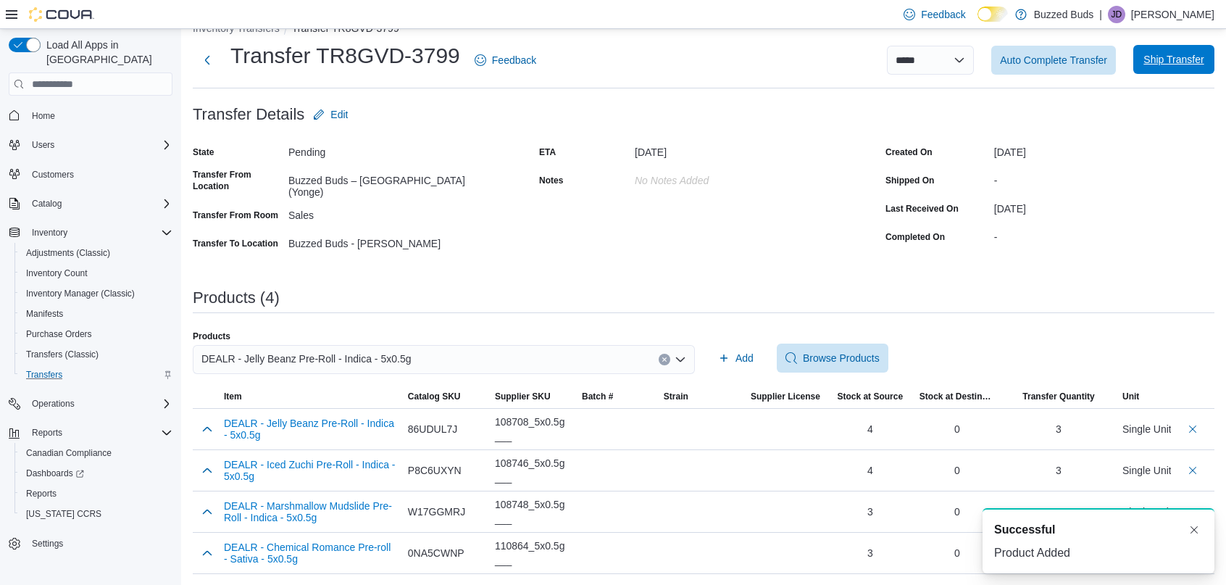
click at [1179, 65] on span "Ship Transfer" at bounding box center [1174, 59] width 60 height 14
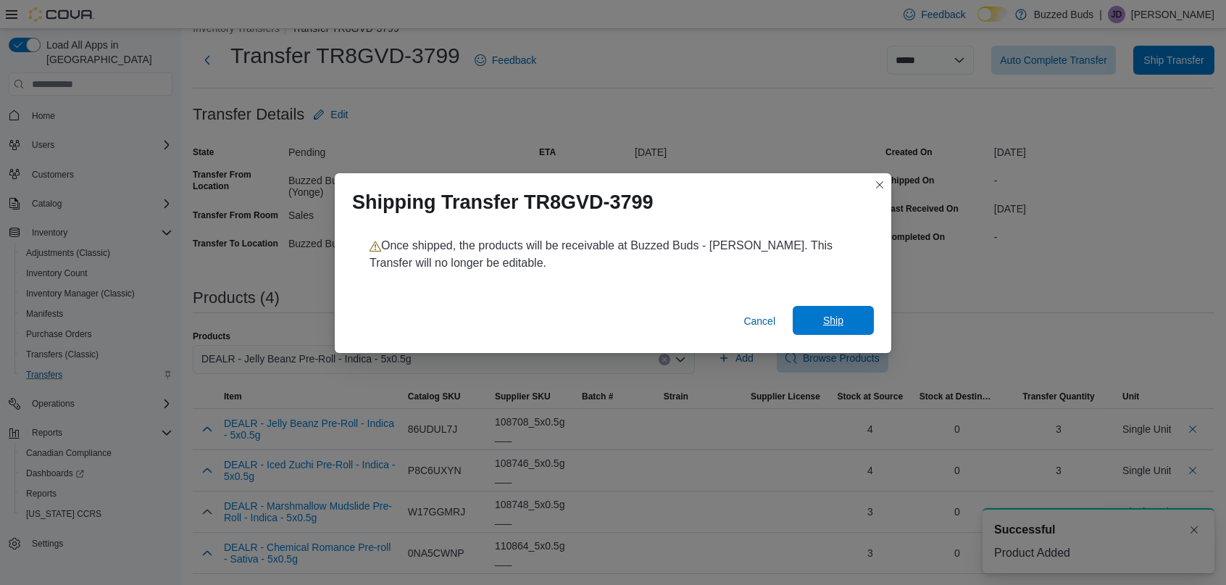
click at [834, 315] on span "Ship" at bounding box center [833, 320] width 20 height 14
